Goal: Find specific page/section: Find specific page/section

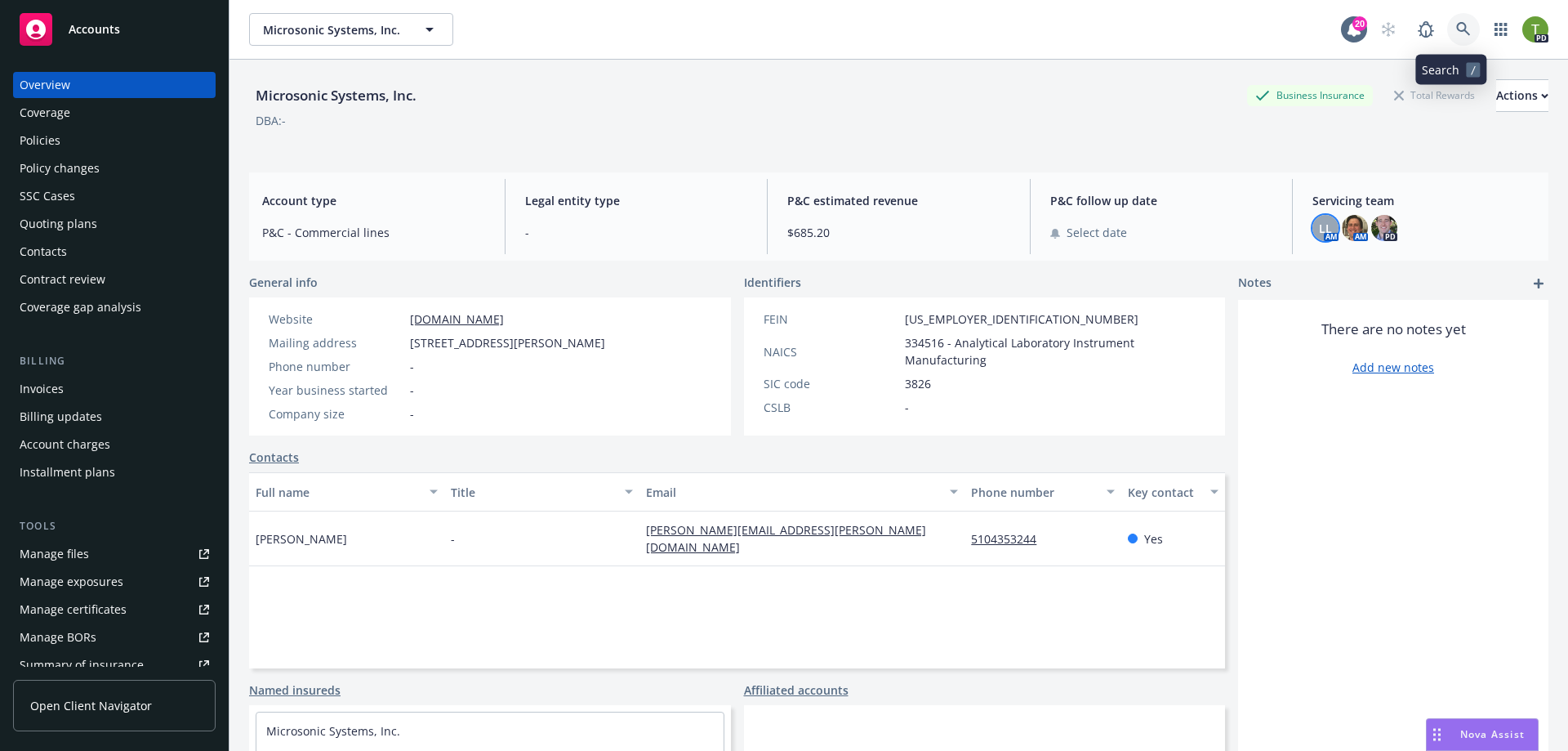
click at [1461, 34] on link at bounding box center [1463, 29] width 33 height 33
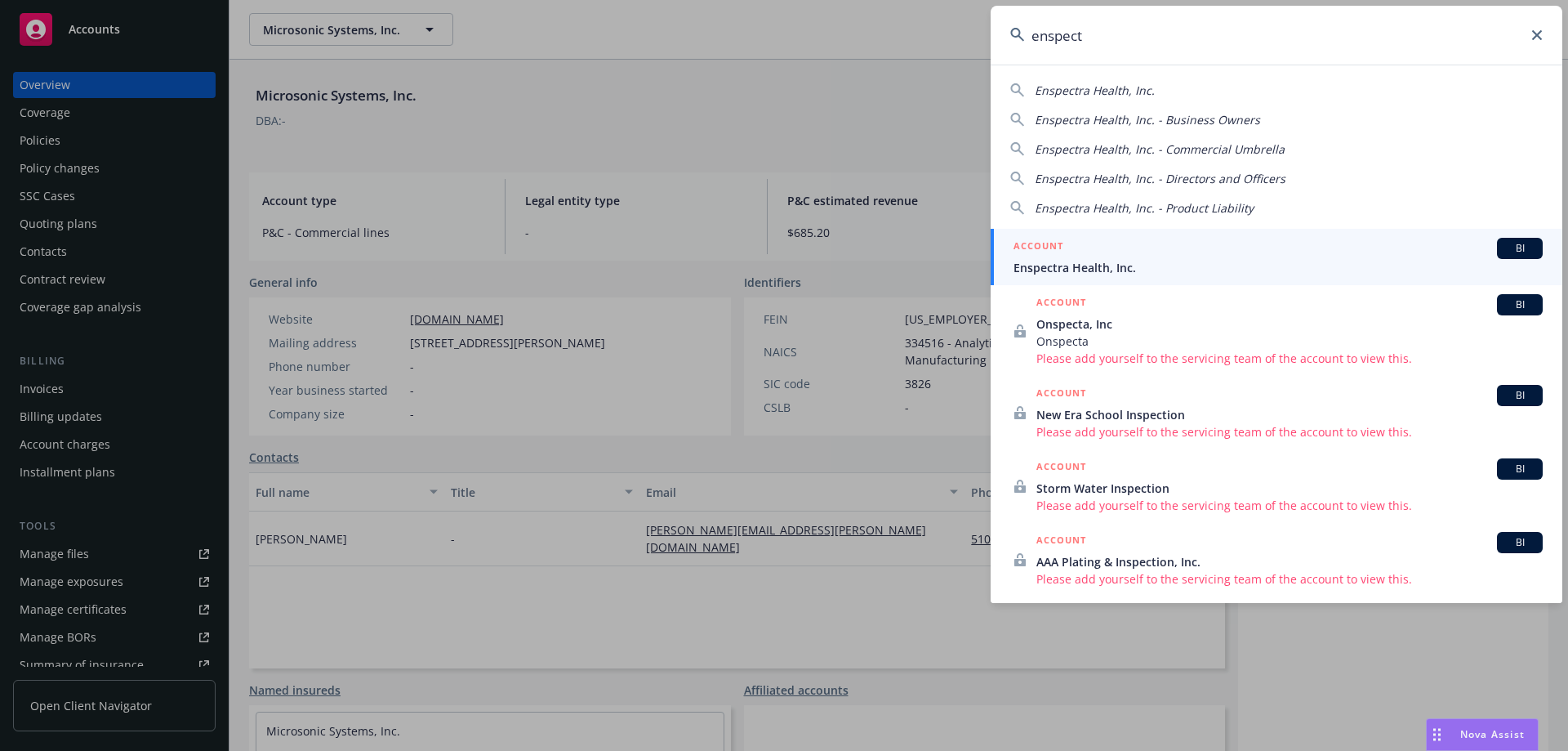
type input "enspect"
click at [1128, 259] on span "Enspectra Health, Inc." at bounding box center [1278, 267] width 529 height 17
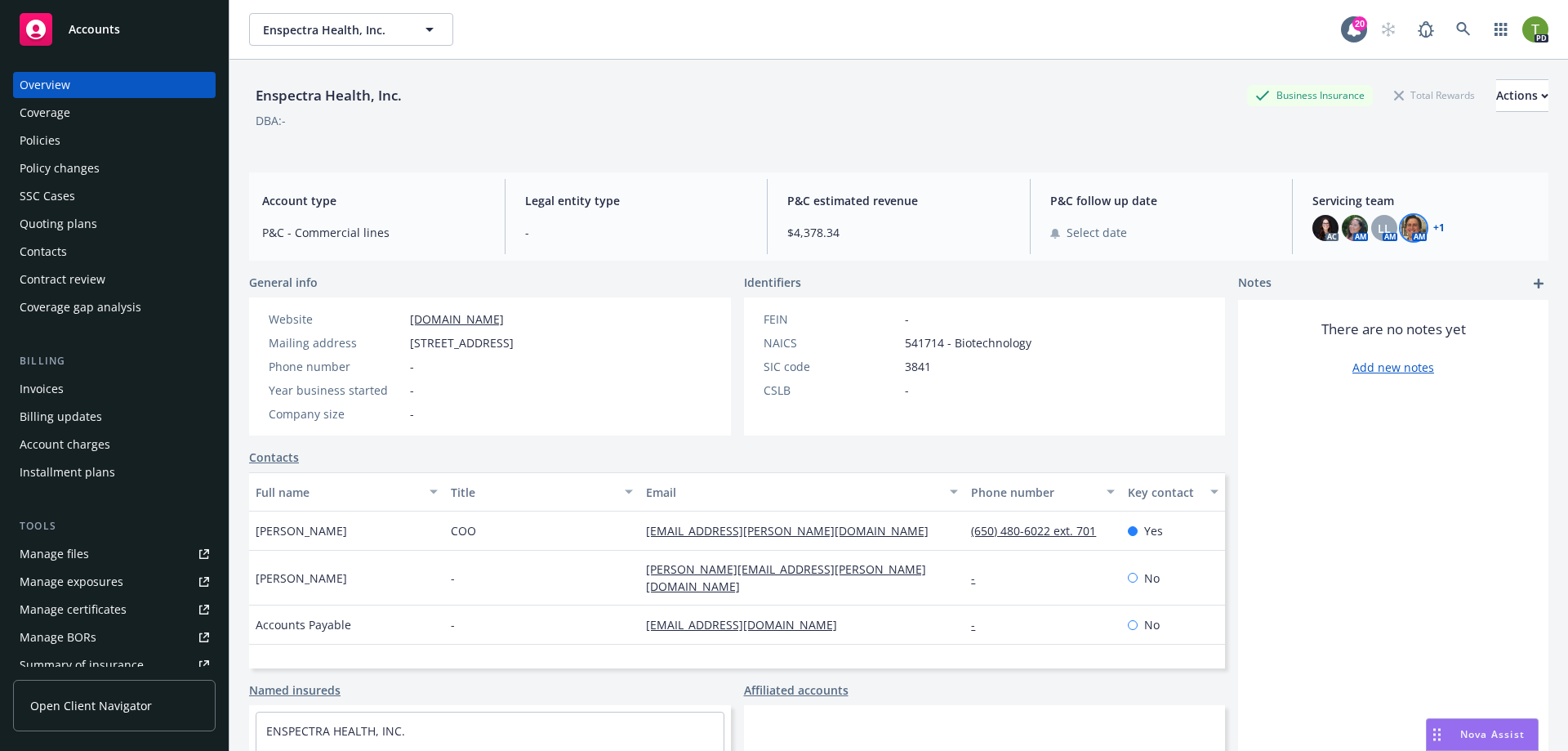
click at [1405, 229] on img at bounding box center [1413, 228] width 26 height 26
